Goal: Task Accomplishment & Management: Use online tool/utility

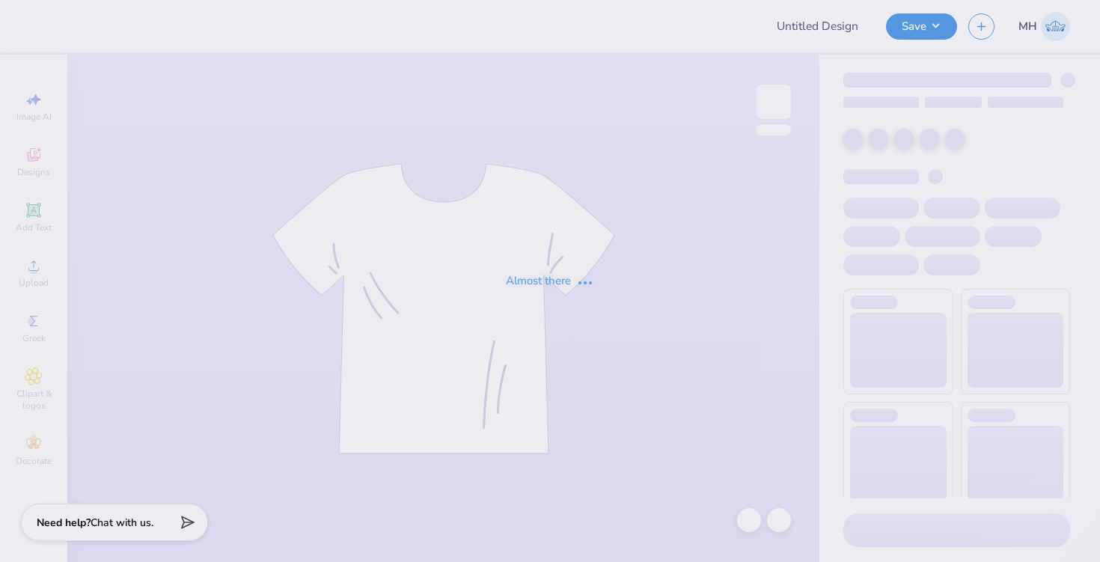
type input "Tshirt 2"
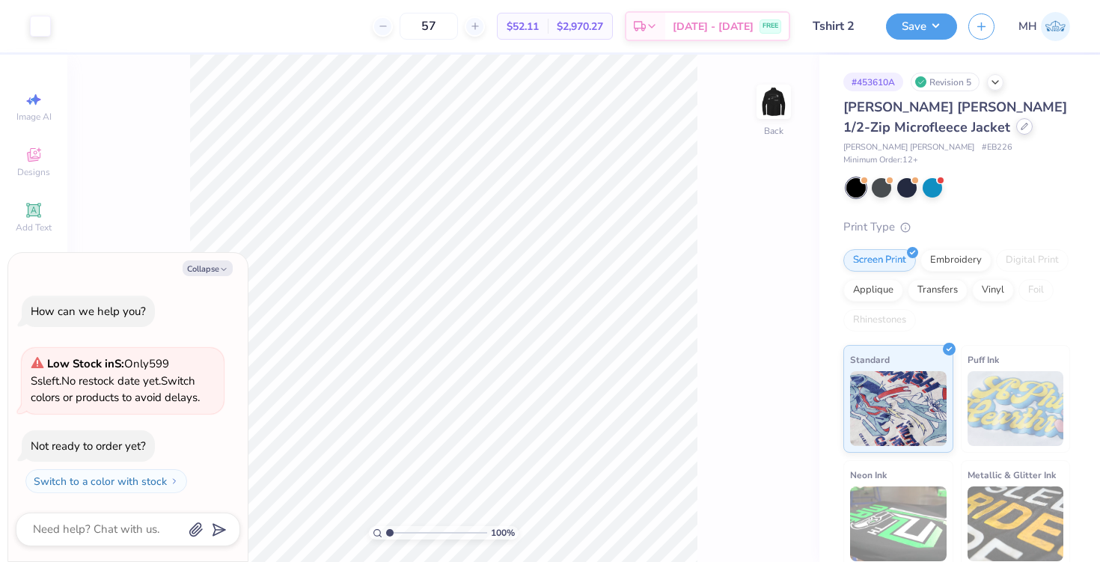
click at [1020, 129] on icon at bounding box center [1023, 126] width 7 height 7
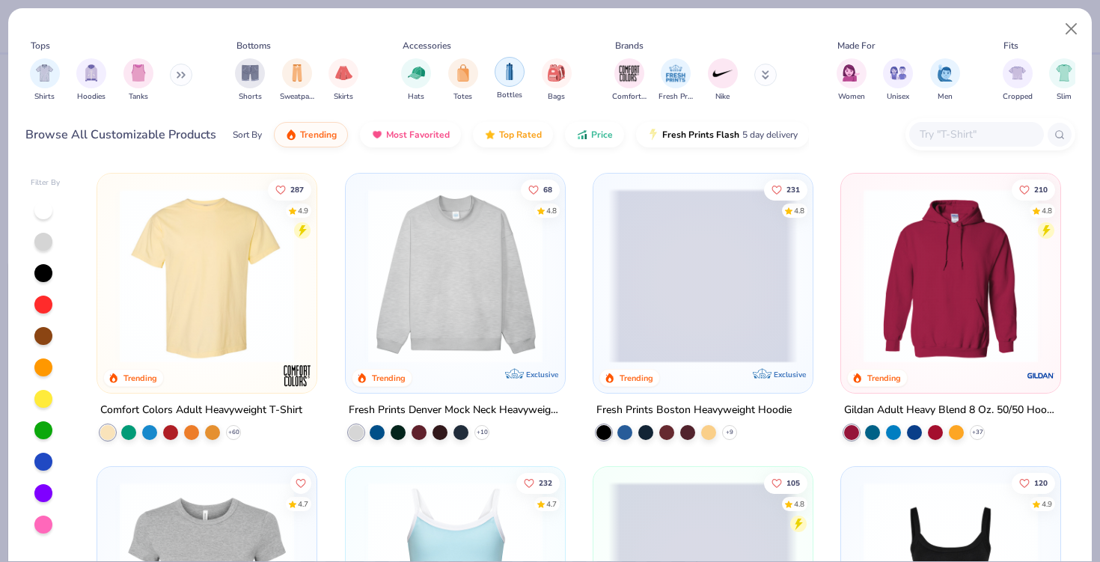
click at [501, 71] on img "filter for Bottles" at bounding box center [509, 71] width 16 height 17
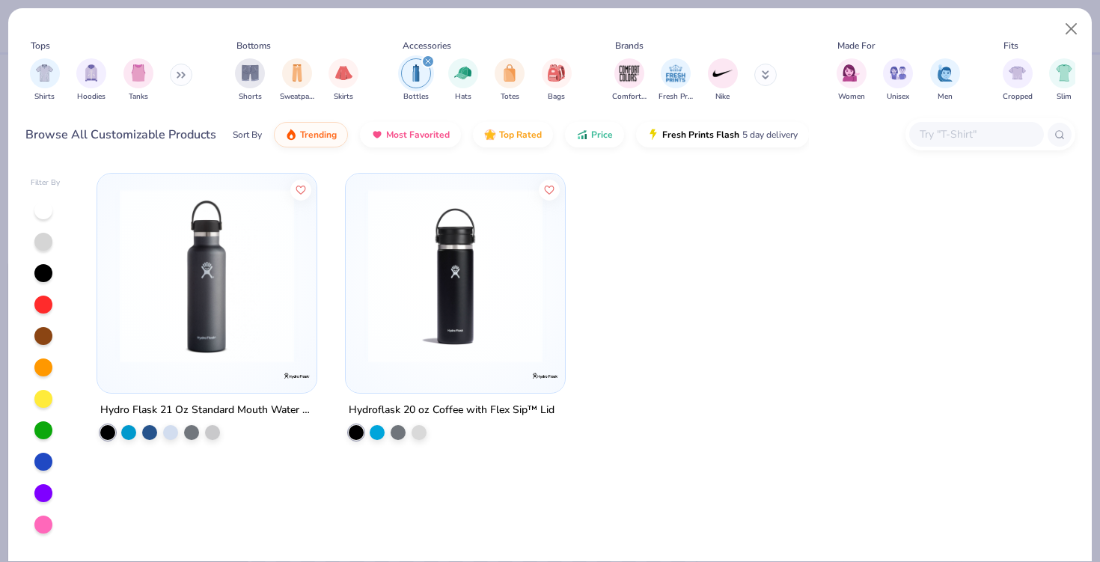
click at [216, 268] on img at bounding box center [206, 275] width 189 height 174
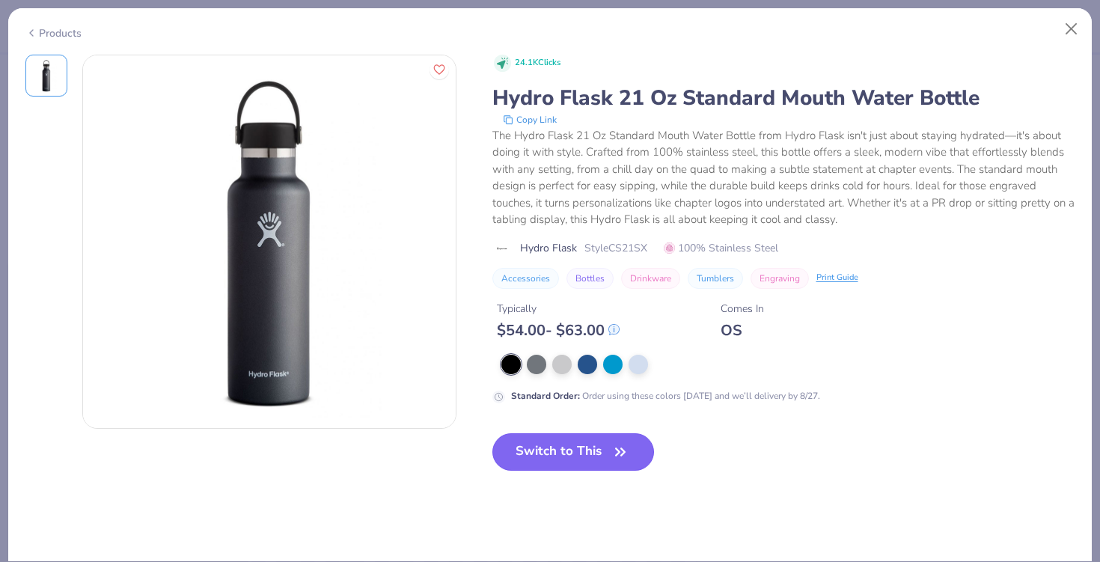
click at [524, 453] on button "Switch to This" at bounding box center [573, 451] width 162 height 37
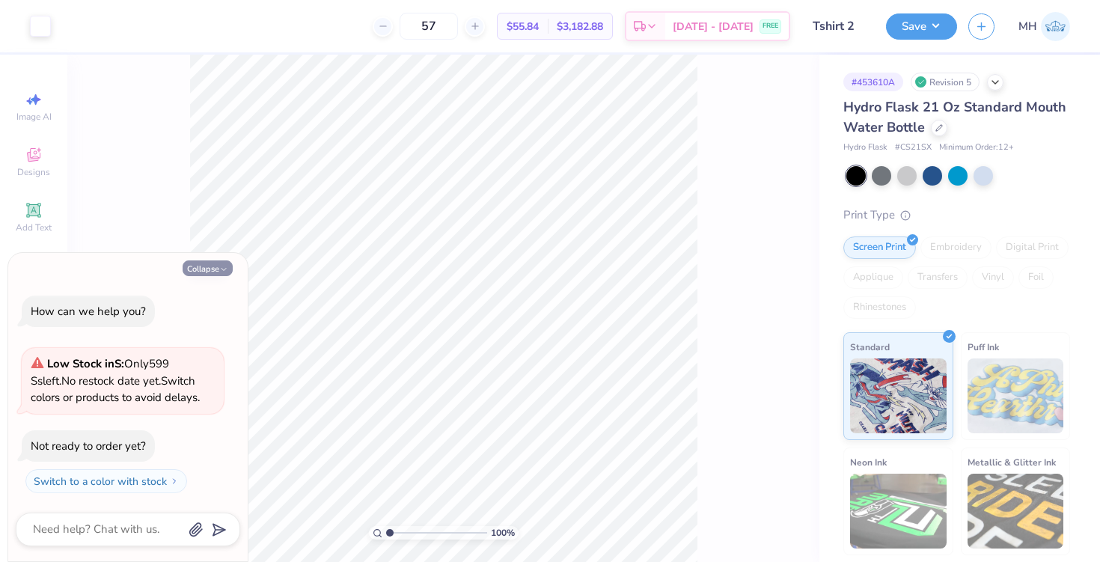
click at [213, 263] on button "Collapse" at bounding box center [208, 268] width 50 height 16
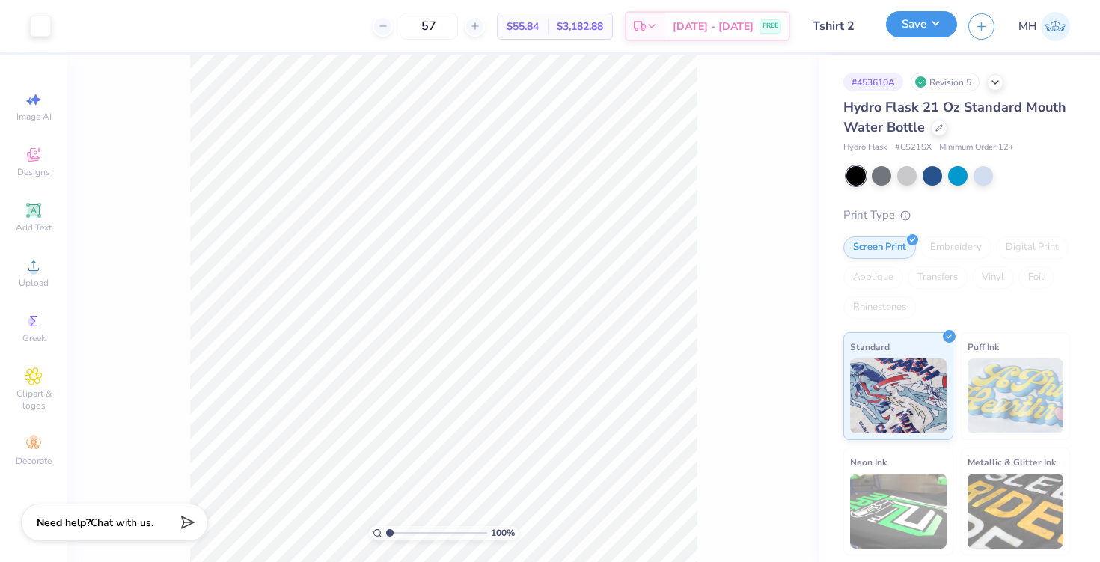
click at [895, 30] on button "Save" at bounding box center [921, 24] width 71 height 26
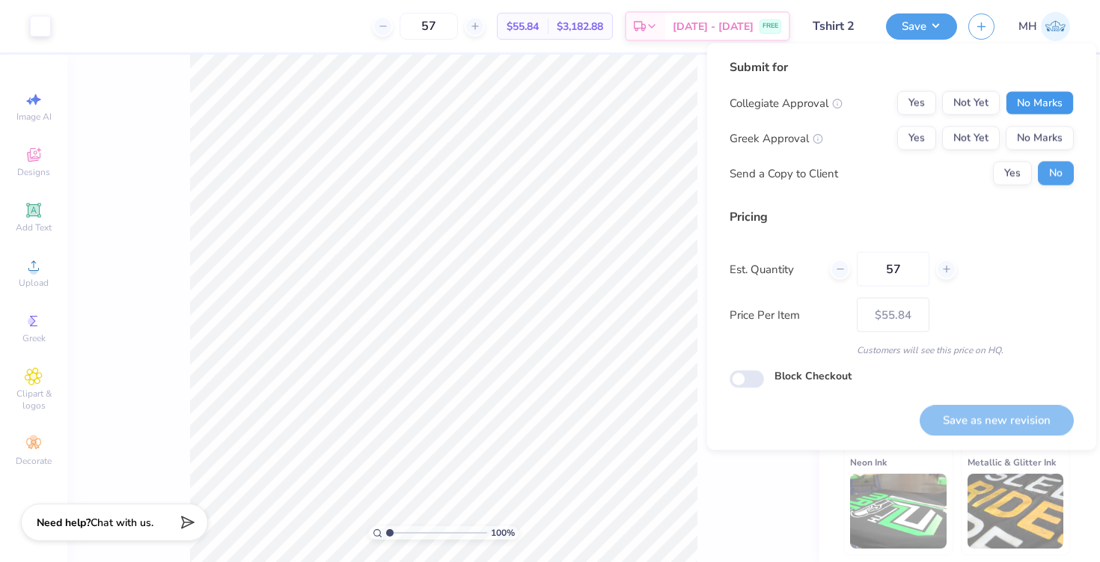
click at [1010, 102] on button "No Marks" at bounding box center [1039, 103] width 68 height 24
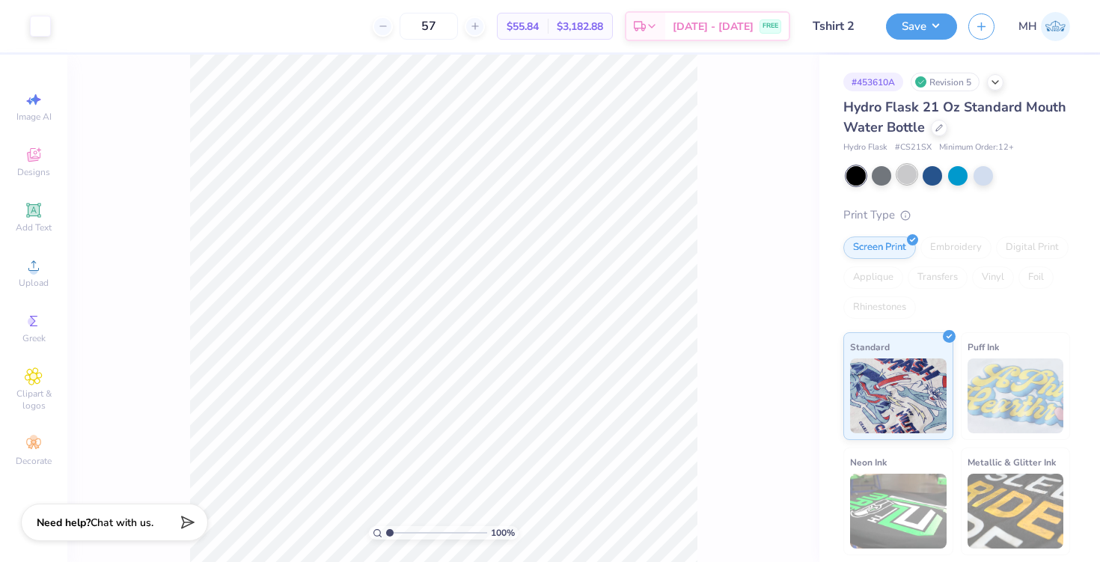
click at [913, 175] on div at bounding box center [906, 174] width 19 height 19
click at [927, 178] on div at bounding box center [931, 174] width 19 height 19
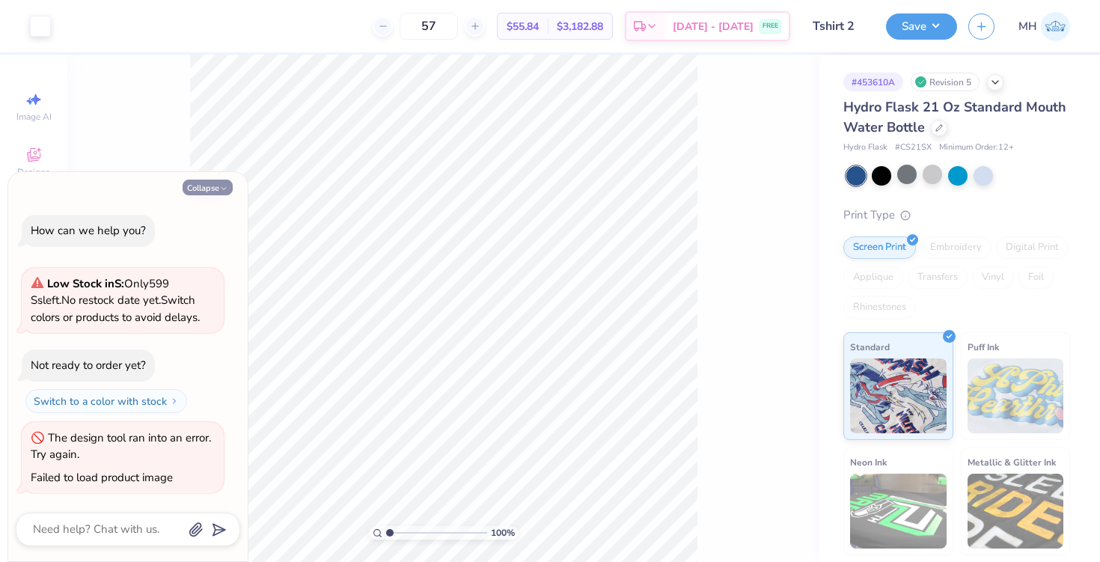
click at [216, 189] on button "Collapse" at bounding box center [208, 188] width 50 height 16
type textarea "x"
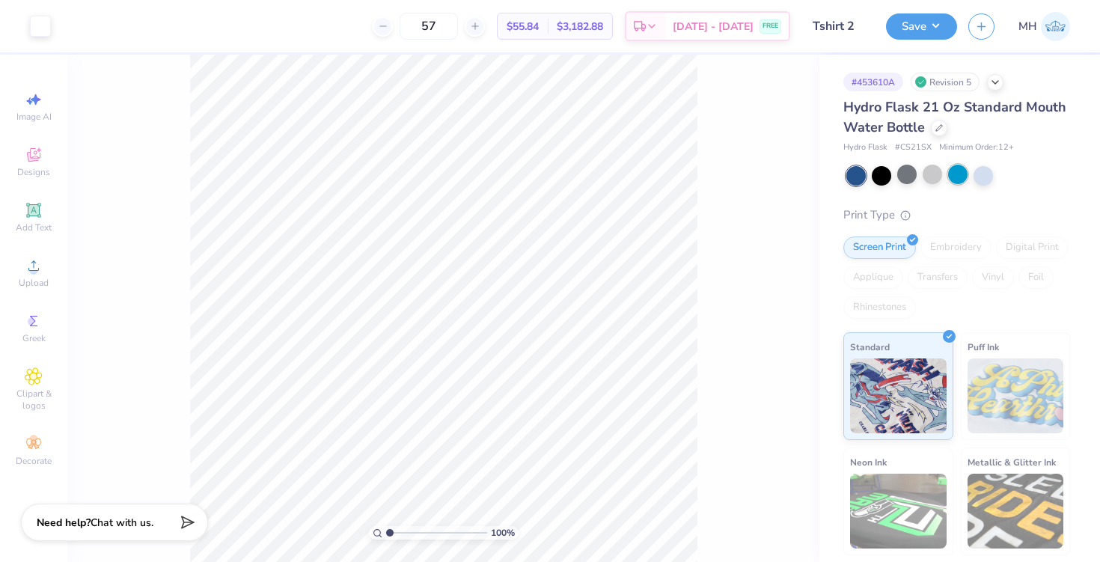
click at [954, 181] on div at bounding box center [957, 174] width 19 height 19
click at [936, 135] on div "Hydro Flask 21 Oz Standard Mouth Water Bottle" at bounding box center [956, 117] width 227 height 40
click at [930, 123] on div "Hydro Flask 21 Oz Standard Mouth Water Bottle" at bounding box center [956, 117] width 227 height 40
click at [935, 125] on icon at bounding box center [938, 126] width 7 height 7
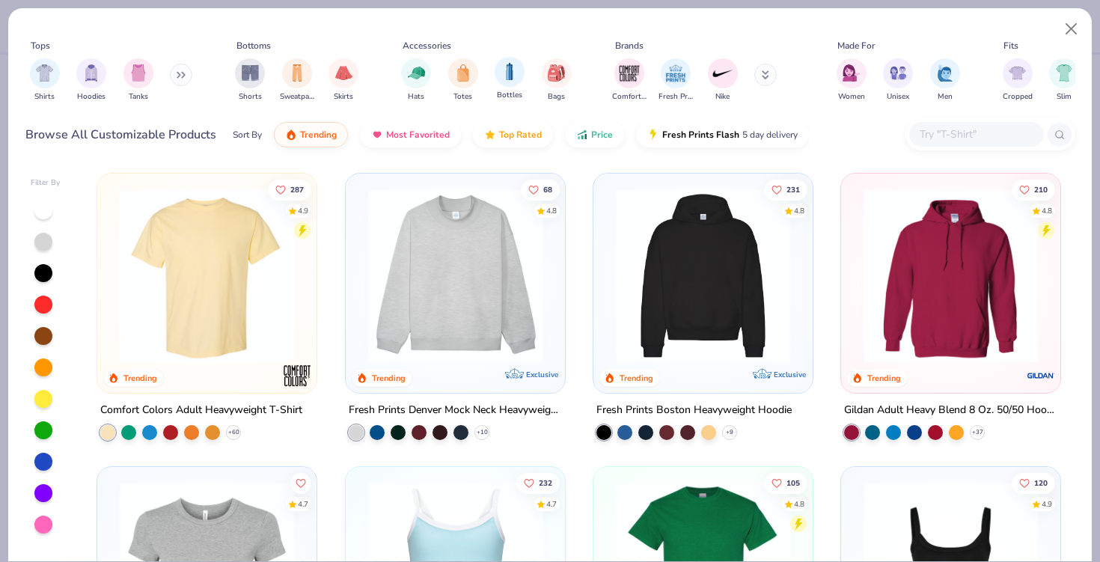
click at [506, 86] on div "Bottles" at bounding box center [509, 79] width 30 height 44
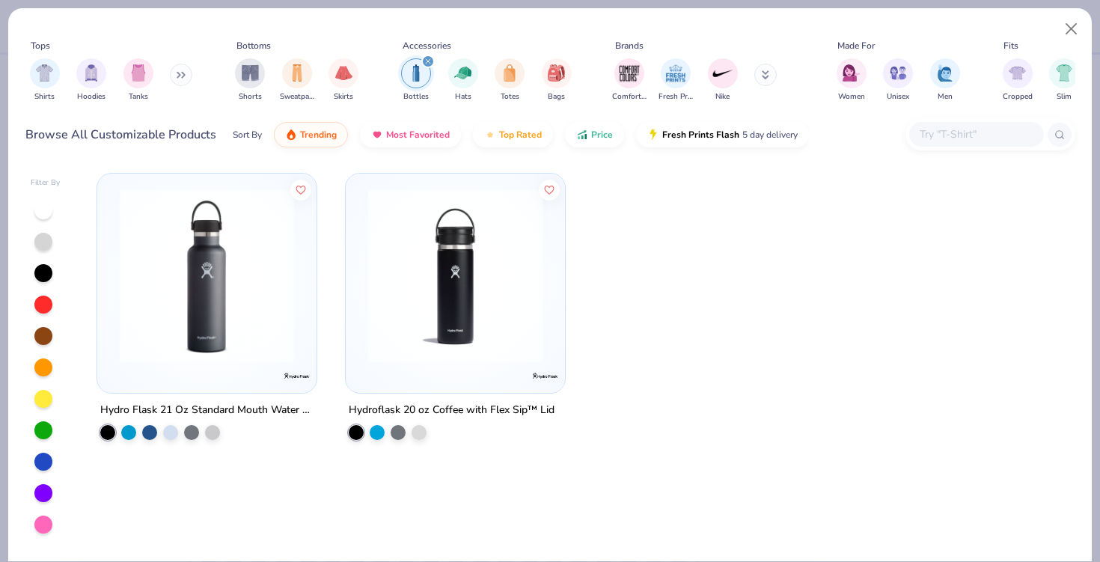
click at [451, 276] on img at bounding box center [455, 275] width 189 height 174
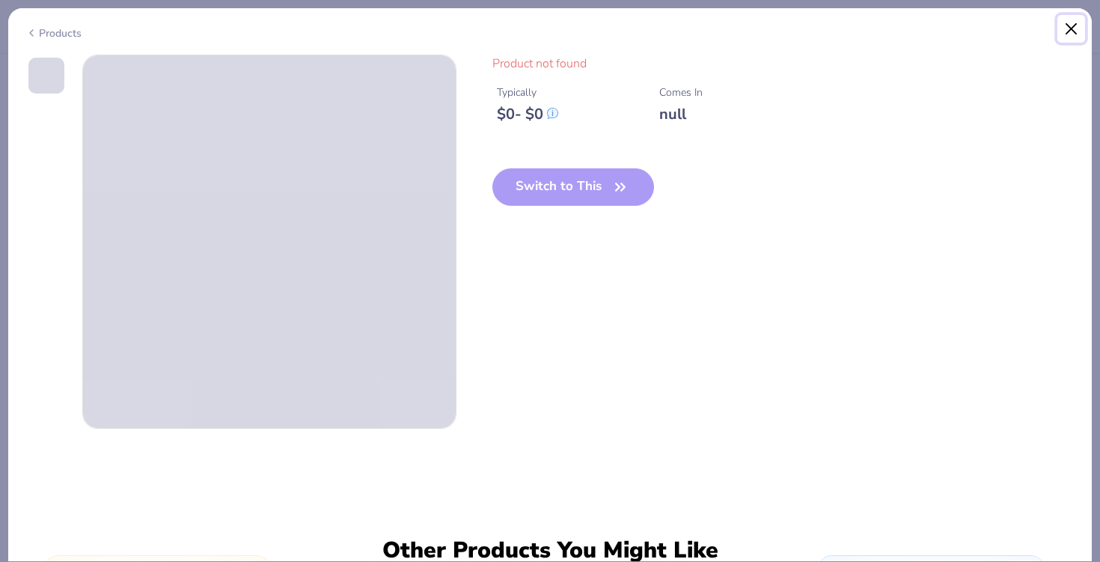
click at [1068, 34] on button "Close" at bounding box center [1071, 29] width 28 height 28
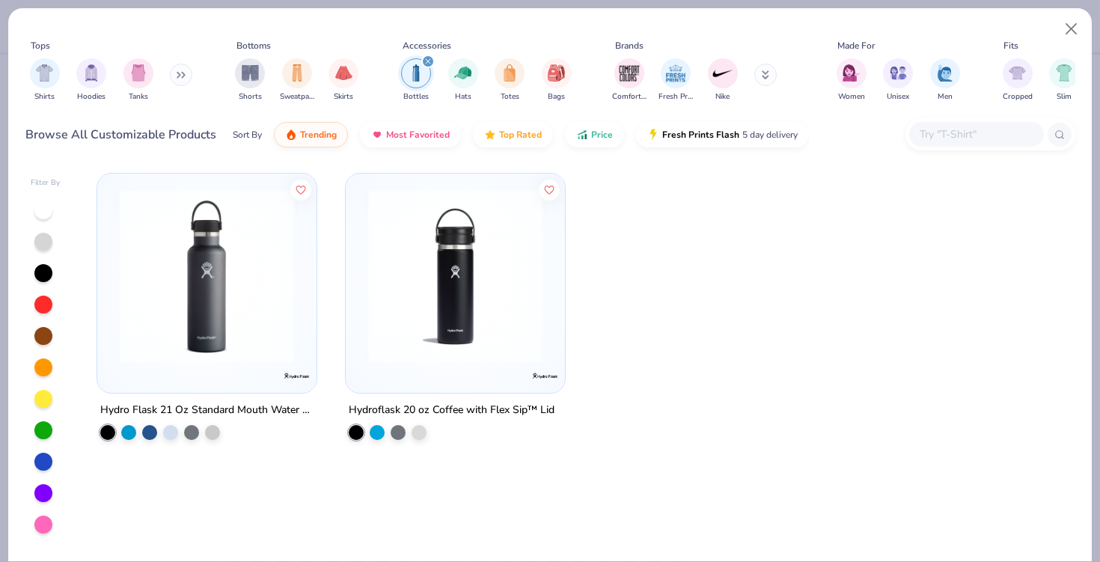
click at [221, 263] on img at bounding box center [206, 275] width 189 height 174
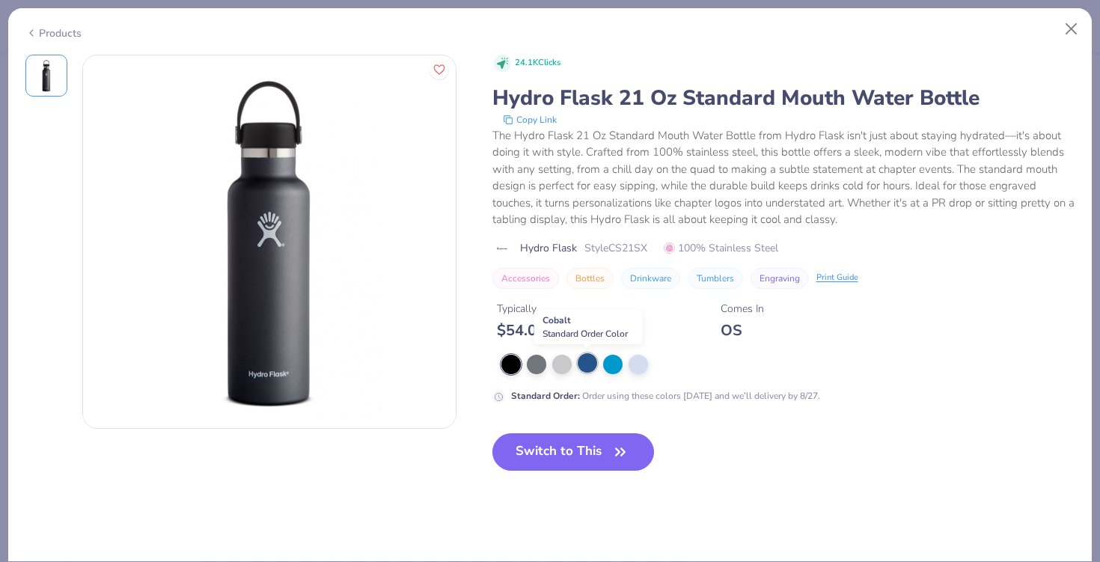
click at [583, 364] on div at bounding box center [586, 362] width 19 height 19
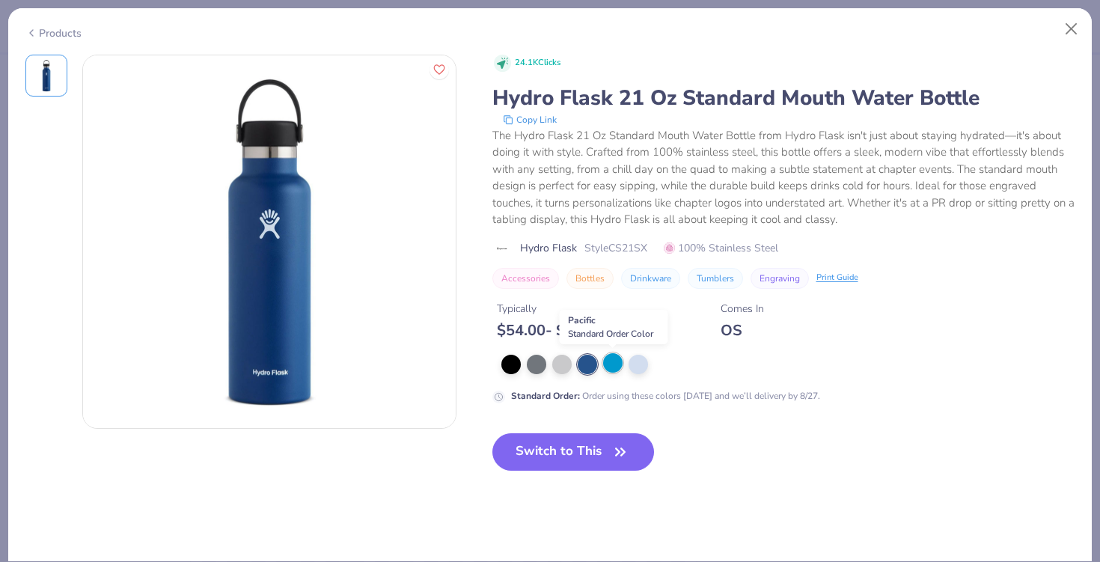
click at [613, 364] on div at bounding box center [612, 362] width 19 height 19
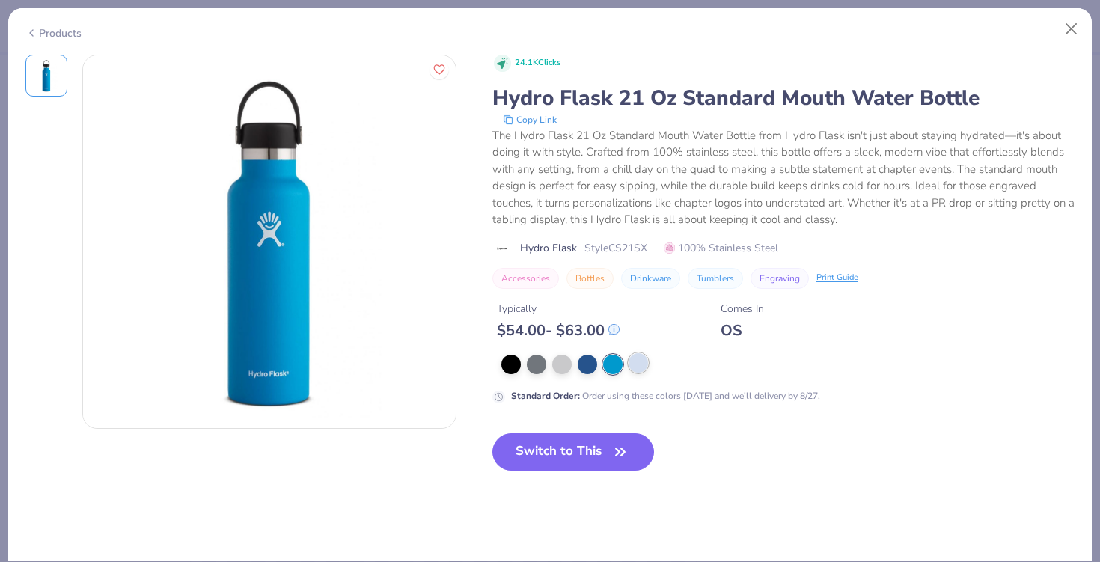
click at [632, 362] on div at bounding box center [637, 362] width 19 height 19
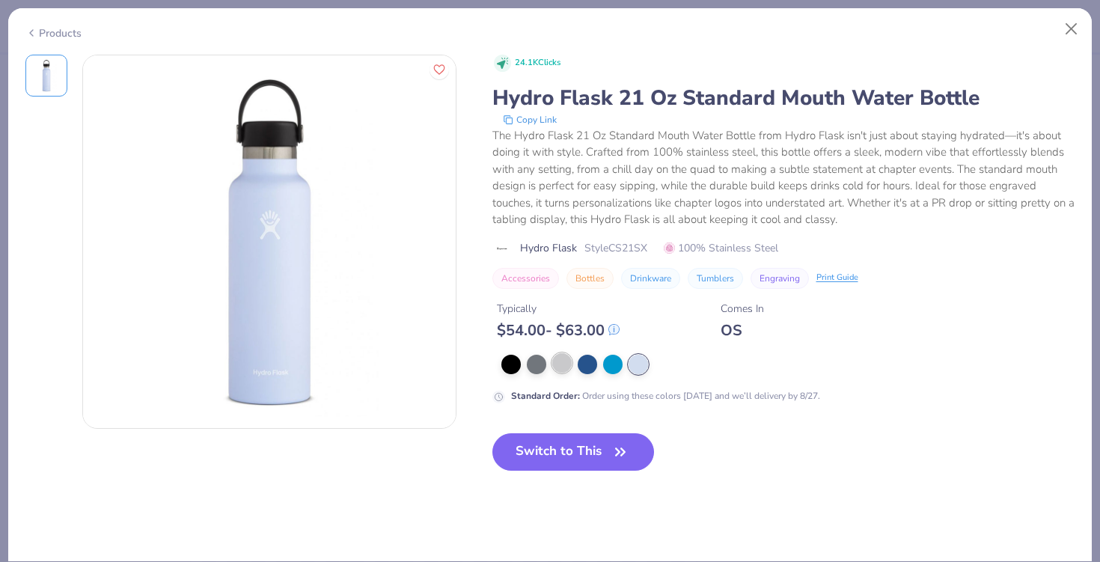
click at [562, 360] on div at bounding box center [561, 362] width 19 height 19
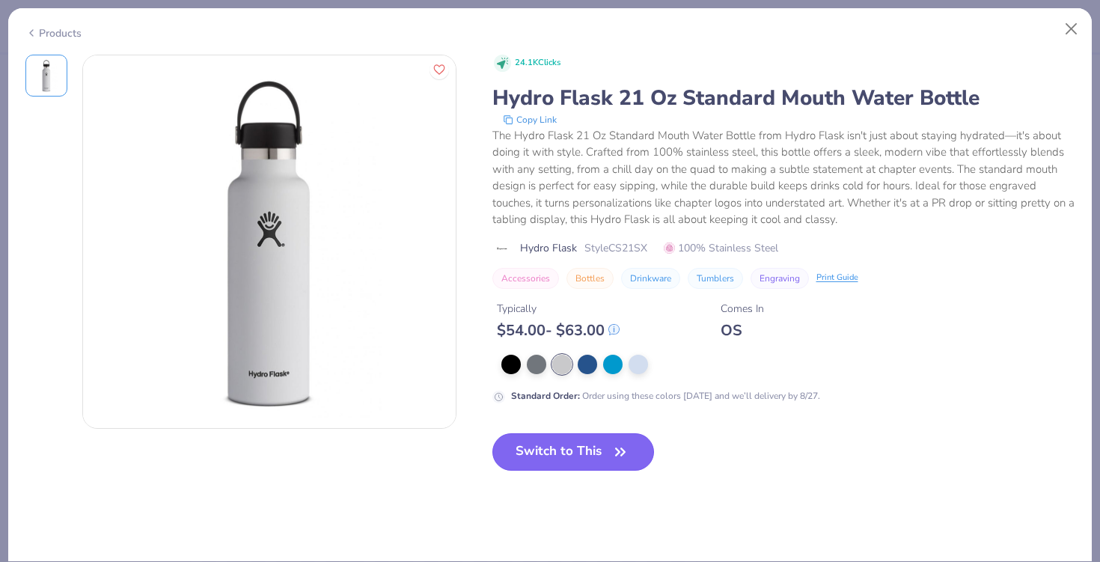
click at [574, 448] on button "Switch to This" at bounding box center [573, 451] width 162 height 37
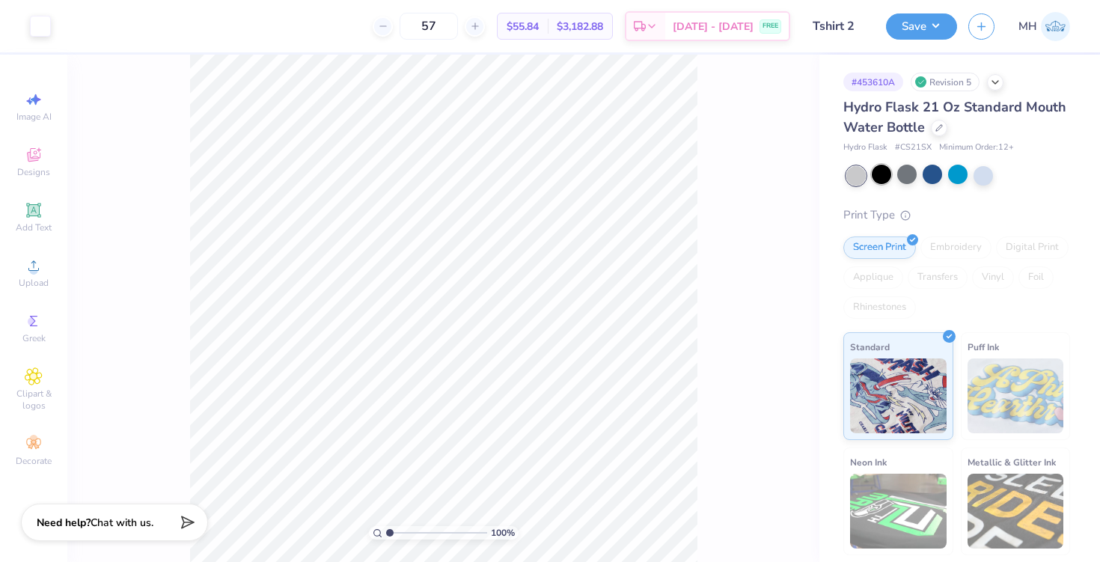
click at [883, 183] on div at bounding box center [880, 174] width 19 height 19
click at [901, 175] on div at bounding box center [906, 174] width 19 height 19
click at [936, 175] on div at bounding box center [931, 174] width 19 height 19
click at [954, 175] on div at bounding box center [957, 174] width 19 height 19
click at [899, 173] on div at bounding box center [906, 174] width 19 height 19
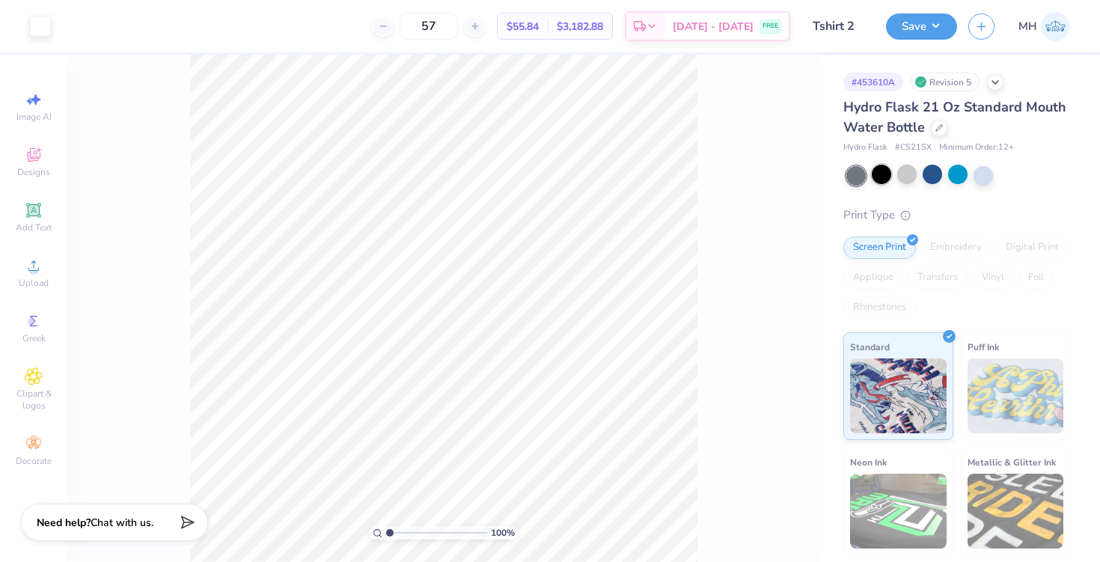
click at [880, 173] on div at bounding box center [880, 174] width 19 height 19
click at [887, 176] on div at bounding box center [880, 174] width 19 height 19
click at [900, 175] on div at bounding box center [906, 174] width 19 height 19
click at [927, 174] on div at bounding box center [931, 174] width 19 height 19
click at [951, 179] on div at bounding box center [957, 174] width 19 height 19
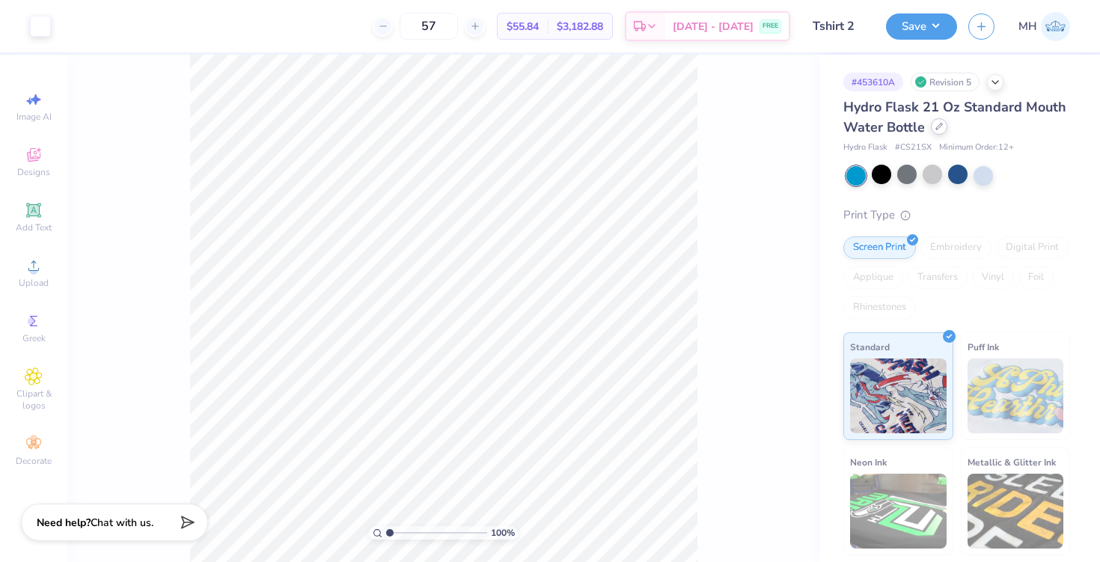
click at [933, 132] on div at bounding box center [938, 126] width 16 height 16
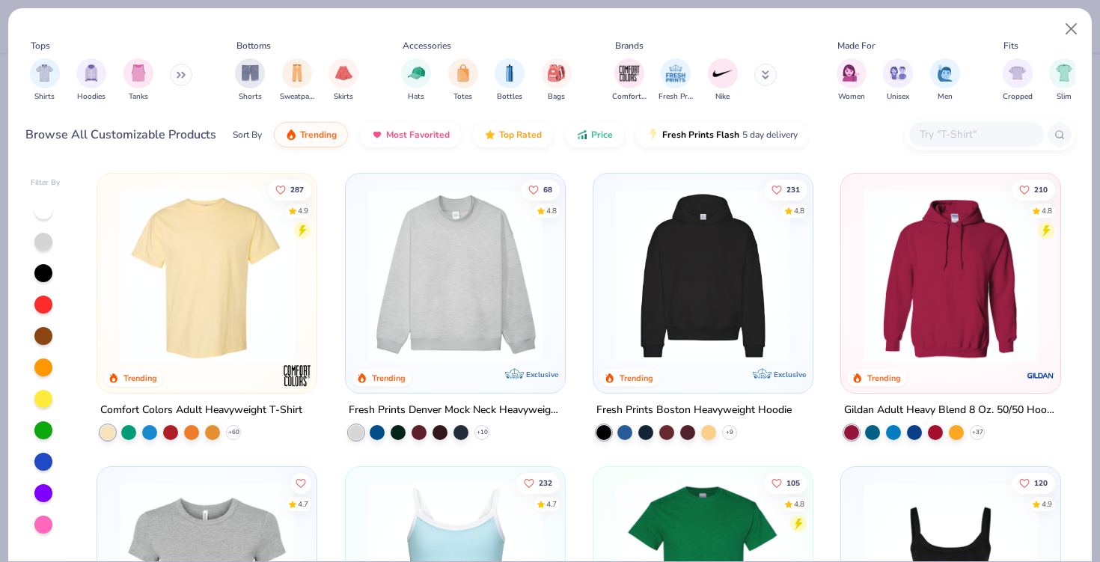
click at [178, 67] on button at bounding box center [181, 75] width 22 height 22
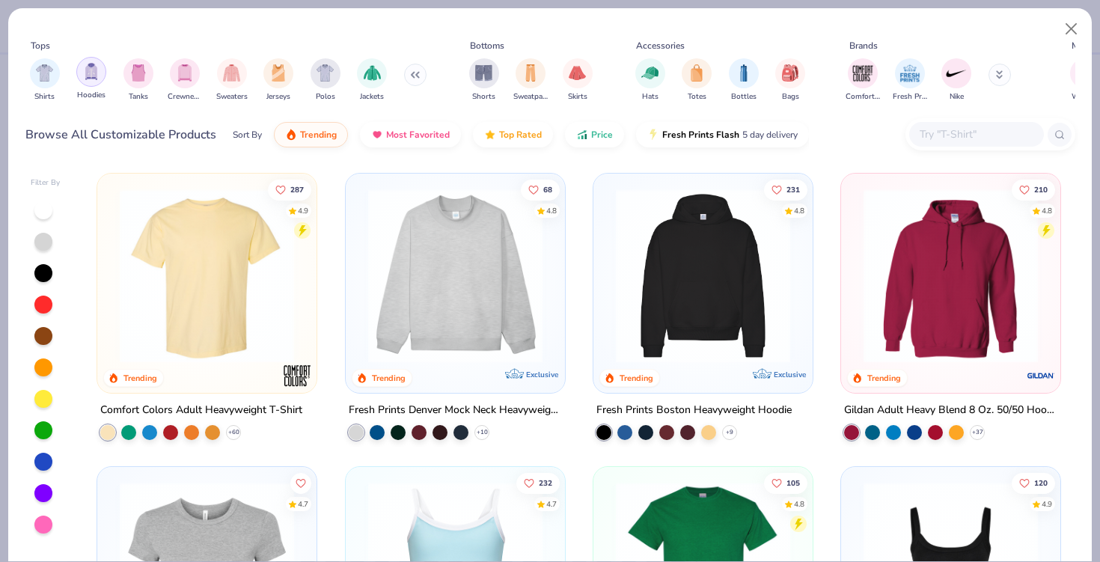
click at [88, 75] on img "filter for Hoodies" at bounding box center [91, 71] width 16 height 17
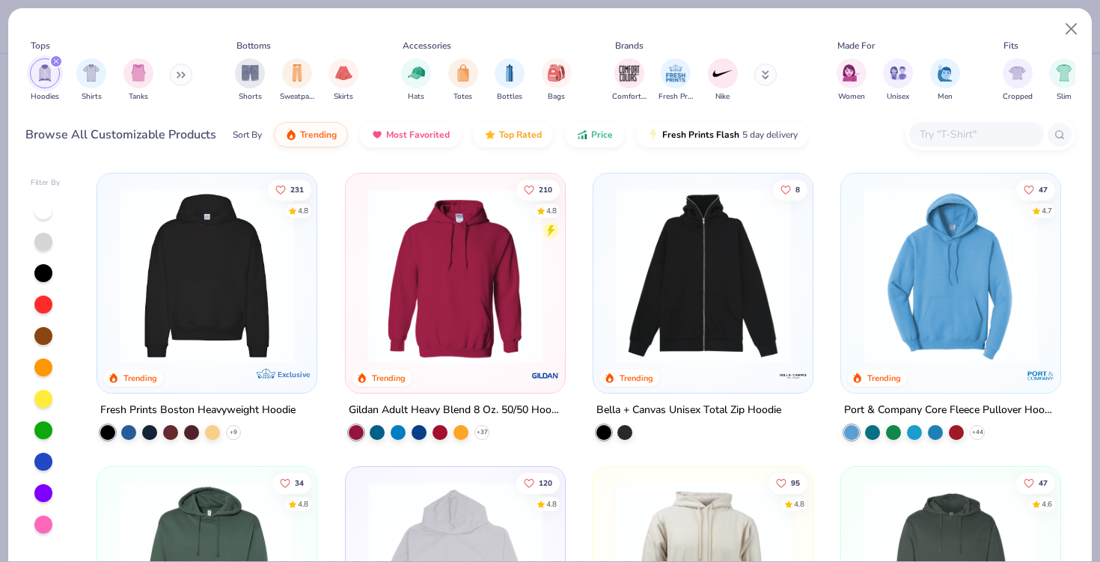
click at [249, 304] on img at bounding box center [206, 275] width 189 height 174
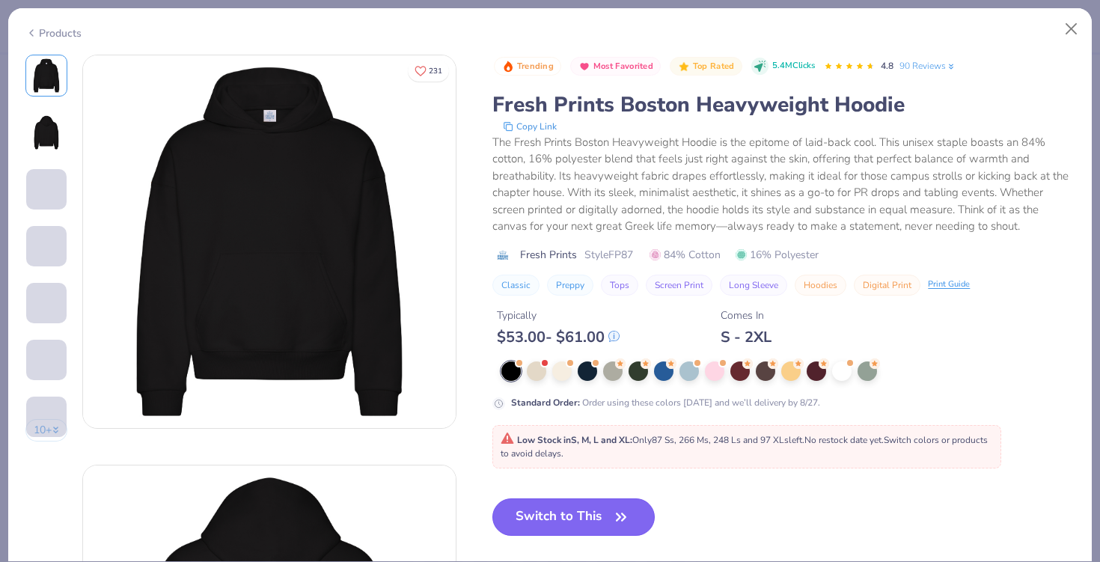
click at [559, 515] on button "Switch to This" at bounding box center [573, 516] width 162 height 37
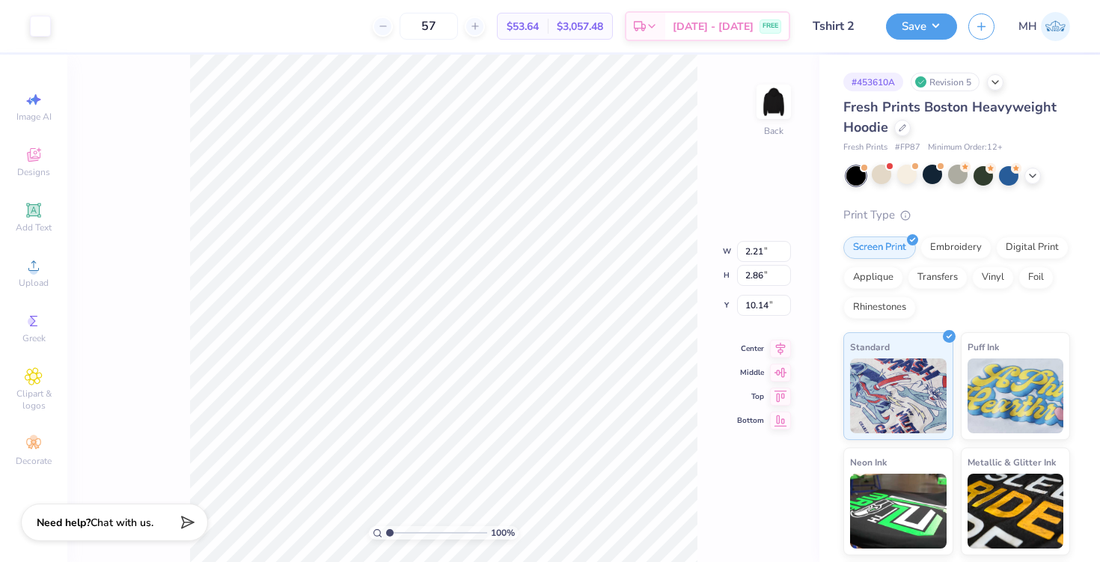
type input "3.00"
click at [909, 20] on button "Save" at bounding box center [921, 24] width 71 height 26
click at [1002, 167] on div at bounding box center [1008, 174] width 19 height 19
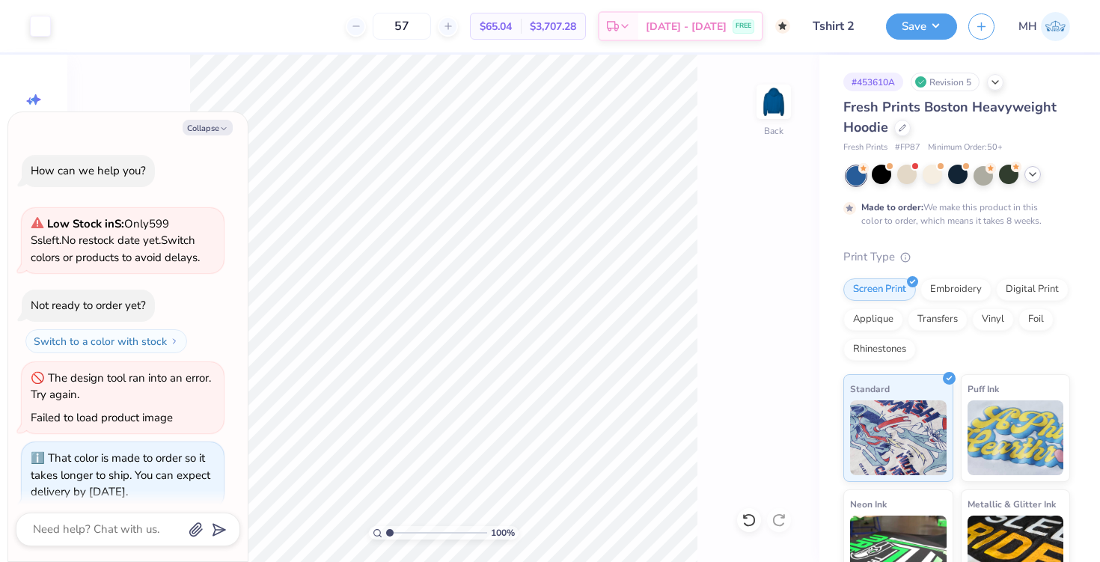
scroll to position [81, 0]
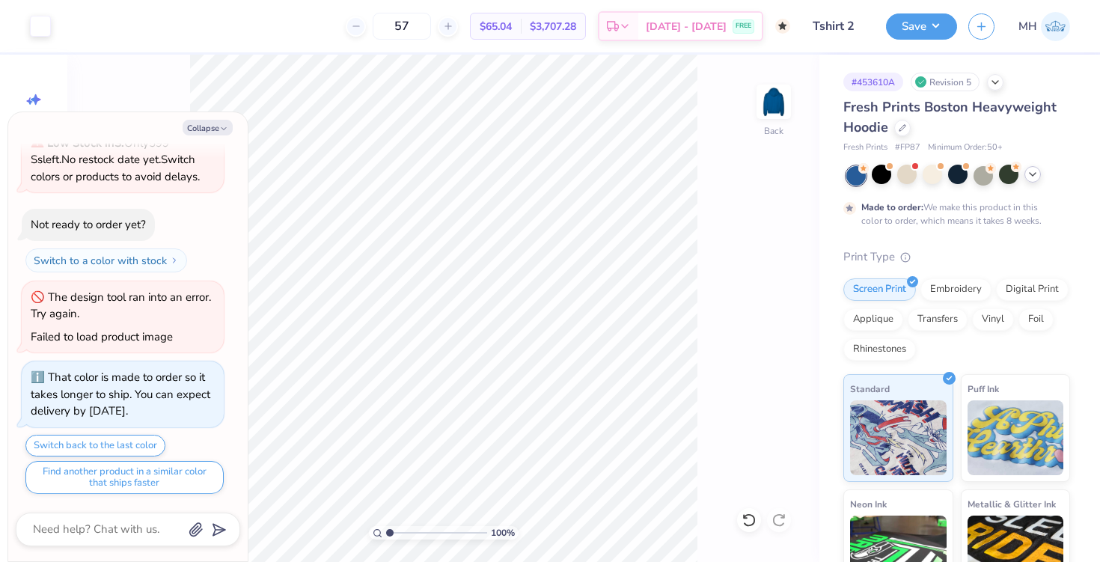
click at [1034, 173] on polyline at bounding box center [1032, 174] width 6 height 3
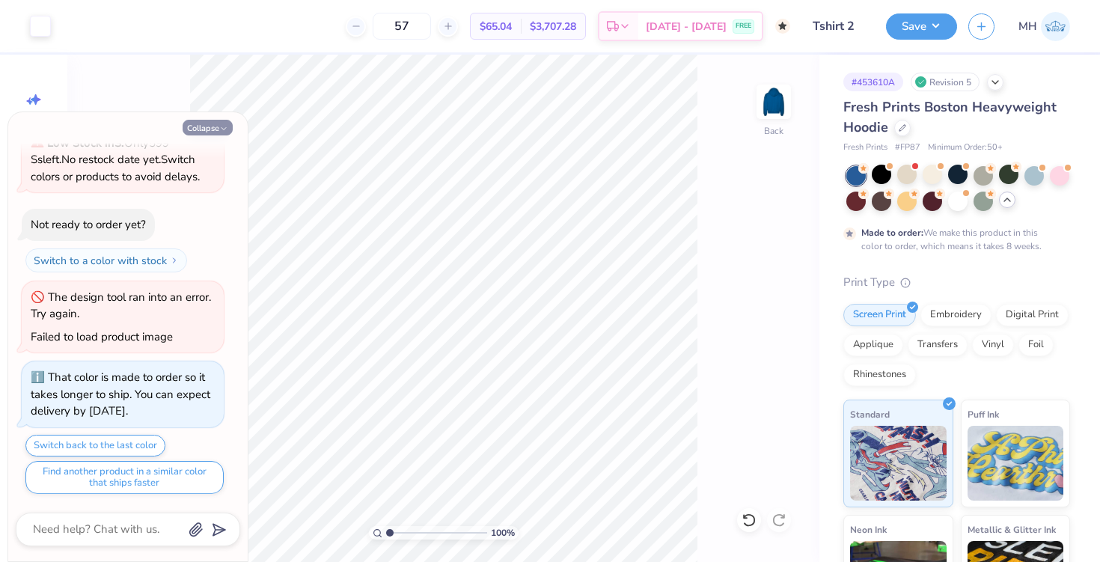
click at [213, 122] on button "Collapse" at bounding box center [208, 128] width 50 height 16
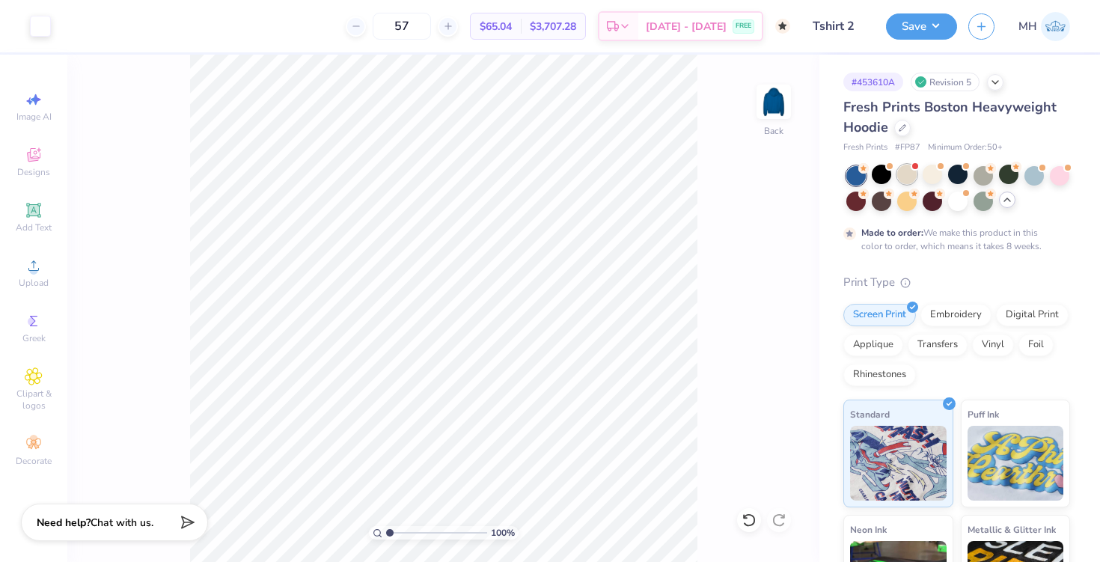
click at [908, 174] on div at bounding box center [906, 174] width 19 height 19
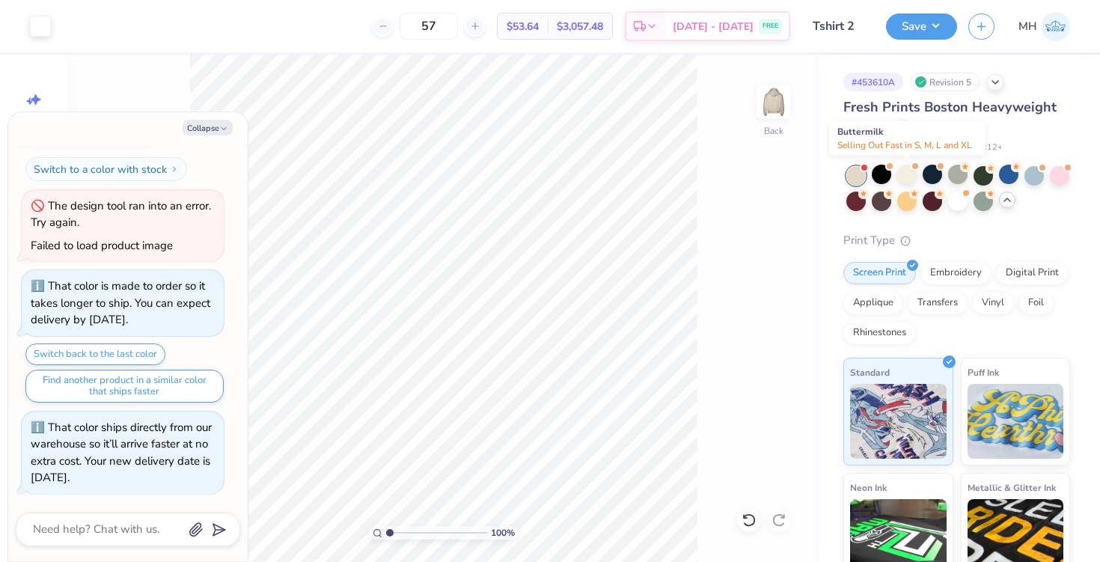
scroll to position [400, 0]
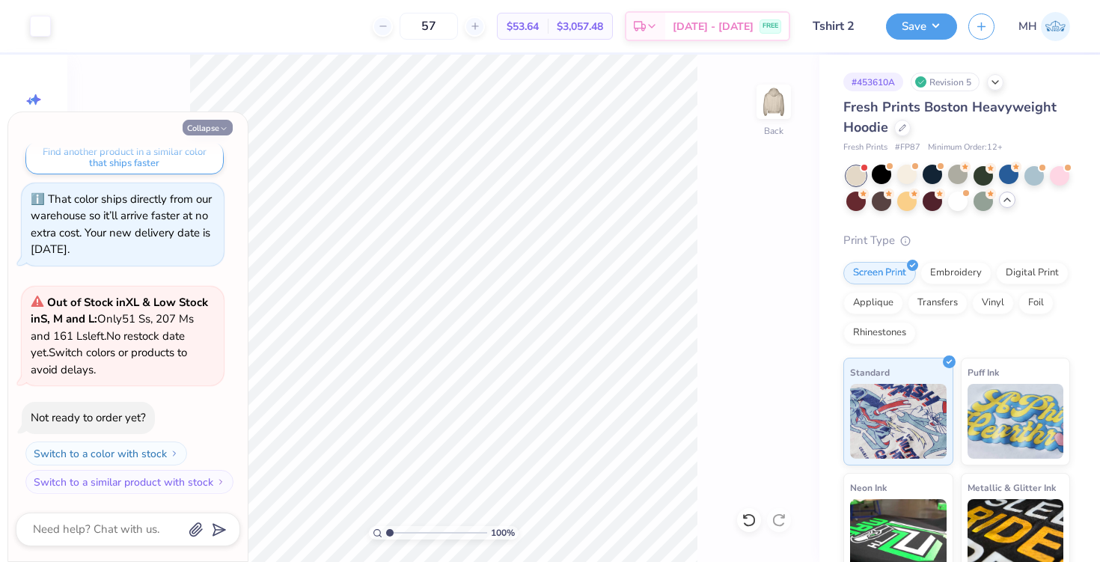
click at [225, 128] on polyline "button" at bounding box center [223, 129] width 4 height 2
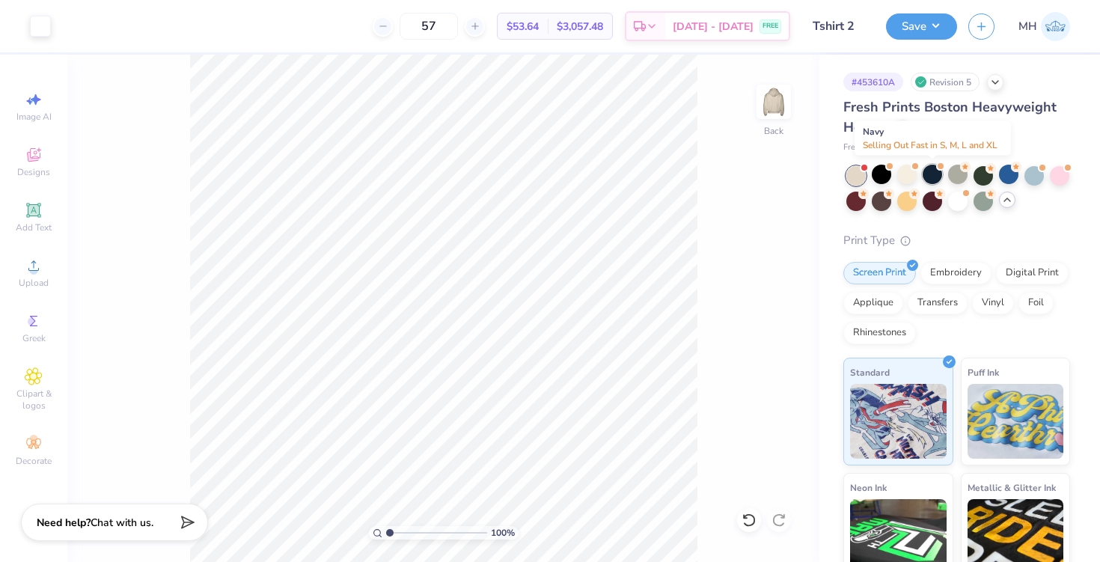
click at [926, 174] on div at bounding box center [931, 174] width 19 height 19
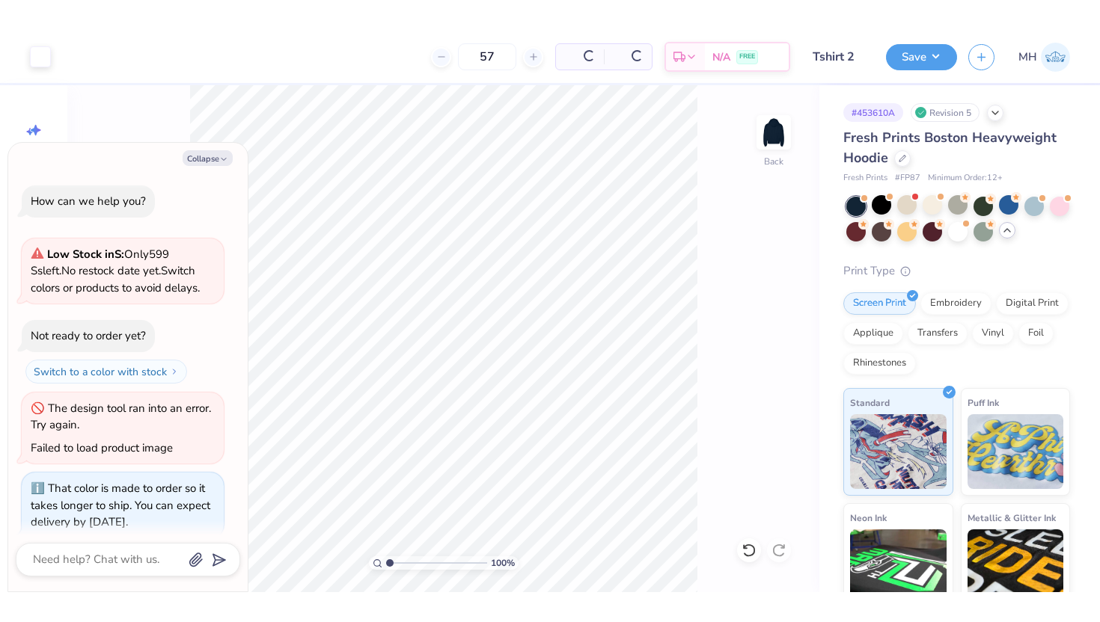
scroll to position [628, 0]
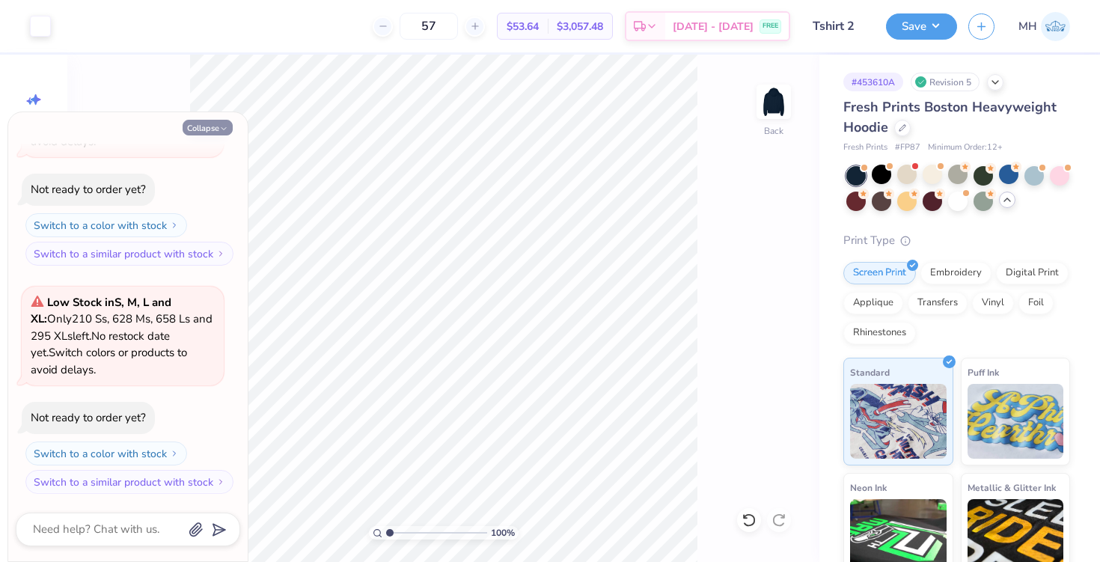
click at [211, 124] on button "Collapse" at bounding box center [208, 128] width 50 height 16
type textarea "x"
